Goal: Transaction & Acquisition: Purchase product/service

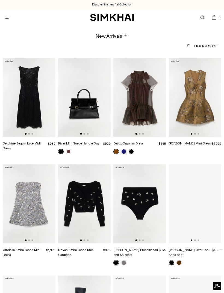
click at [201, 21] on span "Open search modal" at bounding box center [202, 17] width 9 height 9
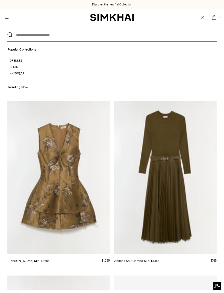
click at [21, 36] on input "text" at bounding box center [111, 35] width 196 height 12
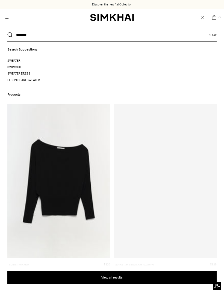
type input "********"
click at [10, 35] on button "Search" at bounding box center [9, 34] width 5 height 5
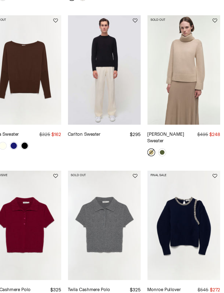
scroll to position [249, 0]
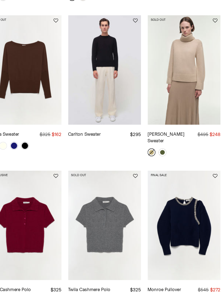
click at [170, 142] on link "Katy Cashmere Sweater" at bounding box center [183, 146] width 26 height 9
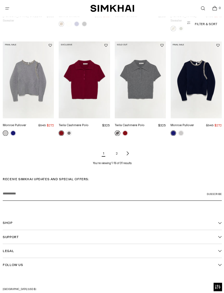
scroll to position [378, 0]
click at [118, 150] on link "2" at bounding box center [116, 152] width 11 height 11
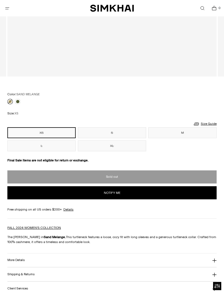
scroll to position [297, 0]
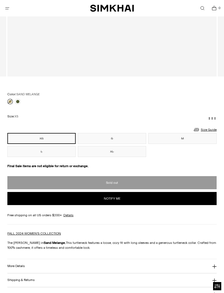
click at [16, 101] on link at bounding box center [17, 101] width 5 height 5
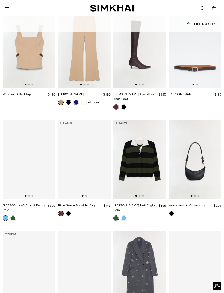
scroll to position [1247, 0]
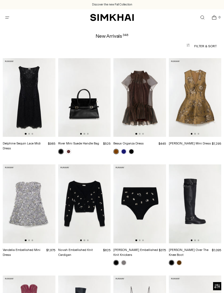
scroll to position [371, 0]
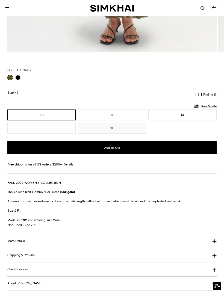
scroll to position [321, 0]
click at [189, 115] on button "M" at bounding box center [182, 114] width 68 height 11
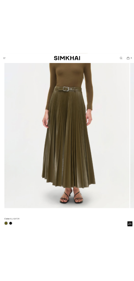
scroll to position [118, 0]
